Goal: Find specific page/section

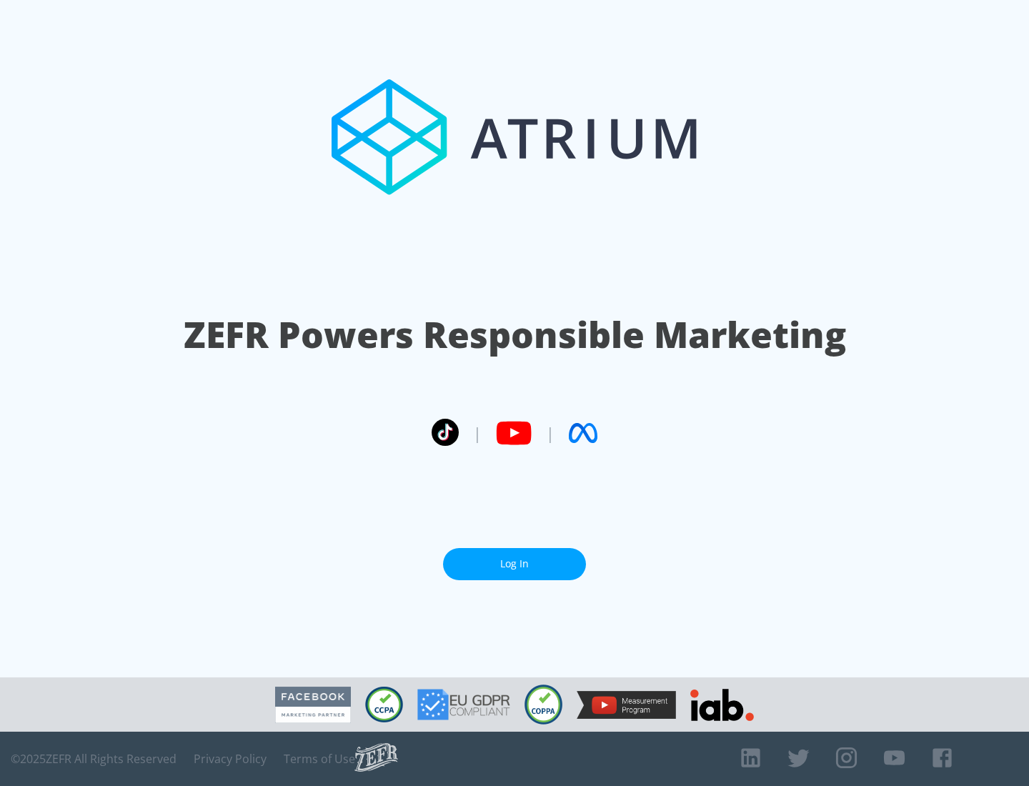
click at [514, 558] on link "Log In" at bounding box center [514, 564] width 143 height 32
